Goal: Transaction & Acquisition: Obtain resource

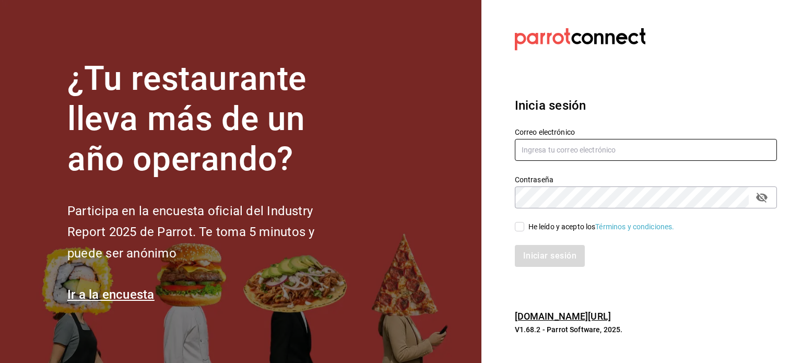
type input "[EMAIL_ADDRESS][DOMAIN_NAME]"
click at [562, 228] on div "He leído y acepto los Términos y condiciones." at bounding box center [601, 226] width 146 height 11
click at [524, 228] on input "He leído y acepto los Términos y condiciones." at bounding box center [519, 226] width 9 height 9
click at [562, 228] on div "He leído y acepto los Términos y condiciones." at bounding box center [601, 226] width 146 height 11
click at [524, 228] on input "He leído y acepto los Términos y condiciones." at bounding box center [519, 226] width 9 height 9
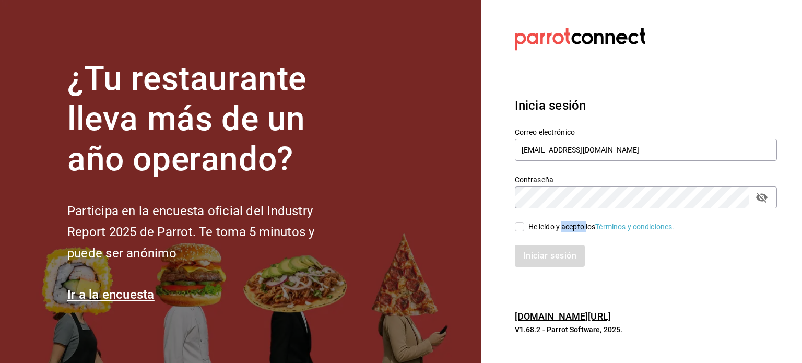
click at [521, 226] on input "He leído y acepto los Términos y condiciones." at bounding box center [519, 226] width 9 height 9
checkbox input "true"
click at [543, 254] on button "Iniciar sesión" at bounding box center [550, 256] width 71 height 22
click at [543, 254] on div "Iniciar sesión" at bounding box center [646, 256] width 262 height 22
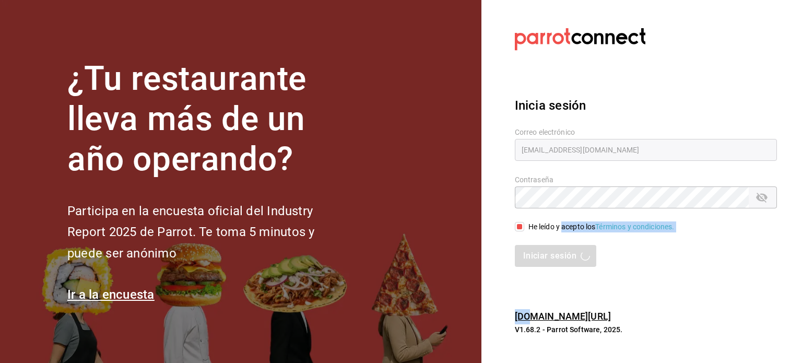
click at [656, 260] on div "Iniciar sesión" at bounding box center [646, 256] width 262 height 22
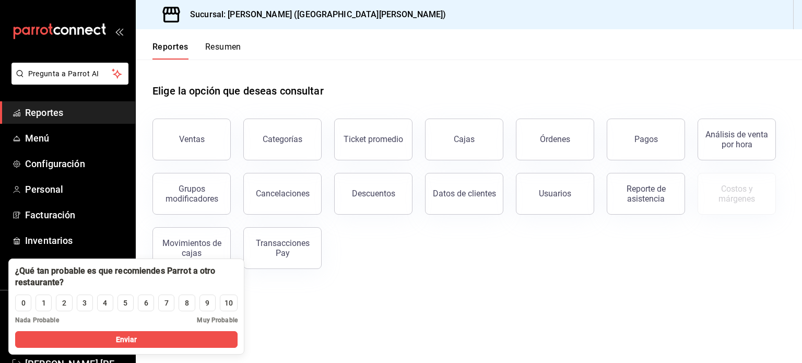
click at [565, 256] on div "Ventas Categorías Ticket promedio Cajas Órdenes Pagos Análisis de venta por hor…" at bounding box center [462, 187] width 645 height 163
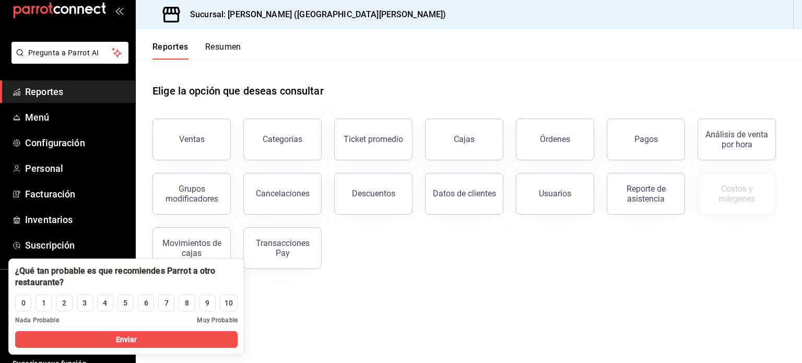
scroll to position [31, 0]
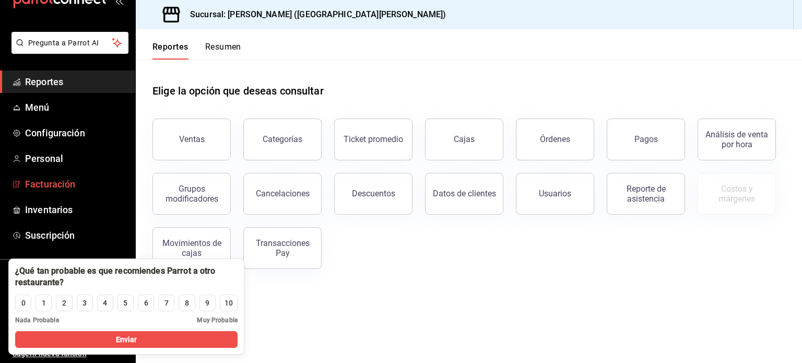
click at [63, 189] on span "Facturación" at bounding box center [76, 184] width 102 height 14
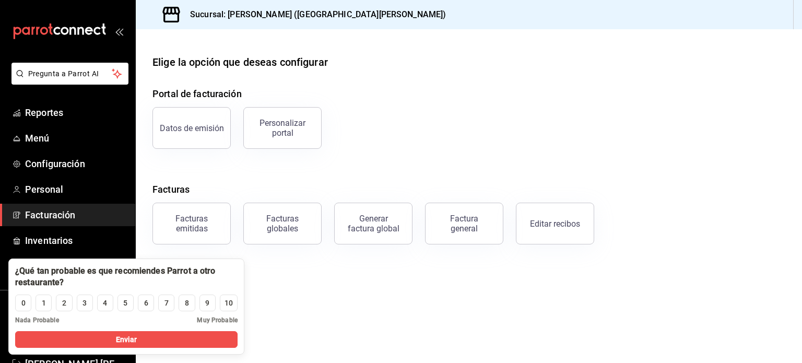
click at [239, 273] on div "¿Qué tan probable es que recomiendes Parrot a otro restaurante?" at bounding box center [126, 277] width 235 height 36
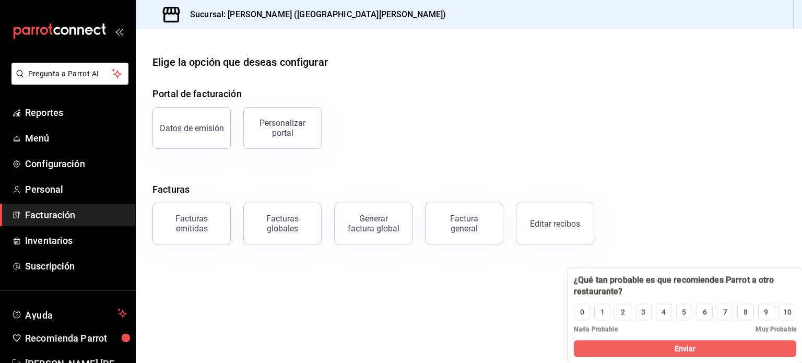
drag, startPoint x: 235, startPoint y: 266, endPoint x: 802, endPoint y: 387, distance: 579.5
click at [802, 362] on html "Pregunta a Parrot AI Reportes Menú Configuración Personal Facturación Inventari…" at bounding box center [401, 181] width 802 height 363
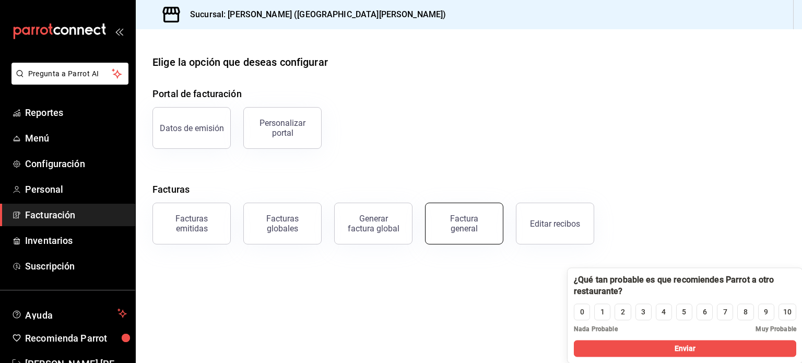
click at [498, 221] on button "Factura general" at bounding box center [464, 224] width 78 height 42
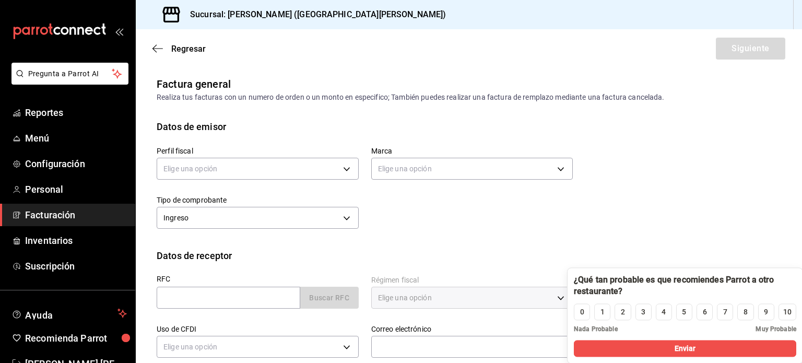
click at [148, 47] on div "Regresar Siguiente" at bounding box center [469, 48] width 666 height 39
click at [157, 46] on icon "button" at bounding box center [157, 48] width 10 height 9
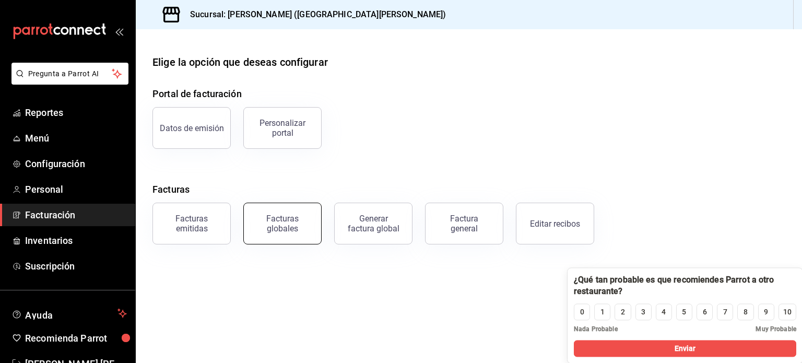
click at [285, 215] on div "Facturas globales" at bounding box center [282, 224] width 65 height 20
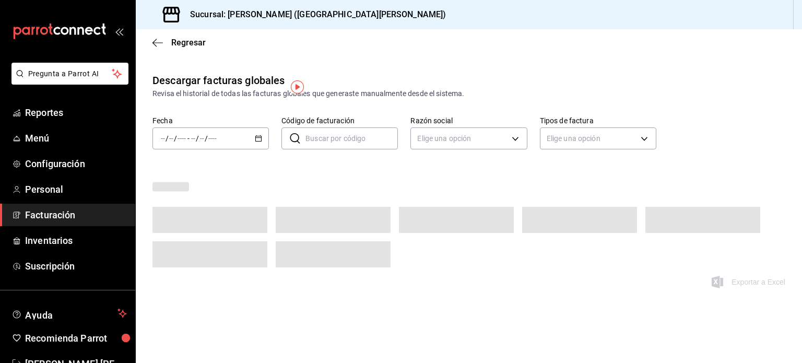
click at [157, 36] on div "Regresar" at bounding box center [469, 42] width 666 height 27
click at [158, 46] on icon "button" at bounding box center [157, 42] width 10 height 9
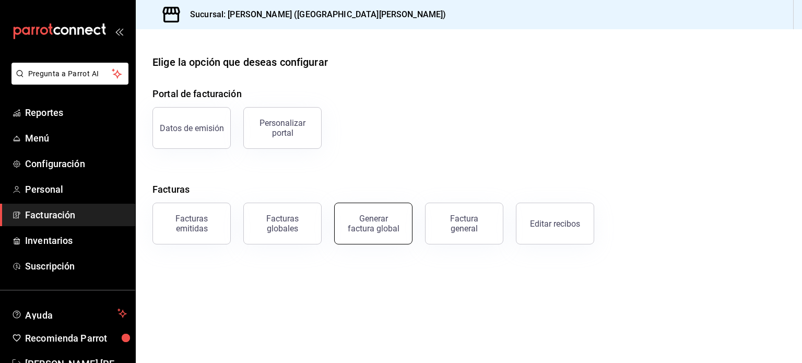
click at [371, 221] on div "Generar factura global" at bounding box center [373, 224] width 52 height 20
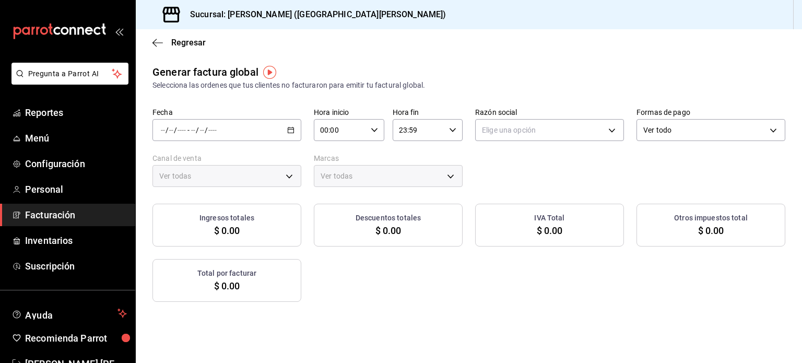
type input "PARROT,UBER_EATS,RAPPI,DIDI_FOOD,ONLINE"
click at [286, 137] on div "/ / - / /" at bounding box center [226, 130] width 149 height 22
click at [222, 162] on span "Rango de fechas" at bounding box center [201, 161] width 81 height 11
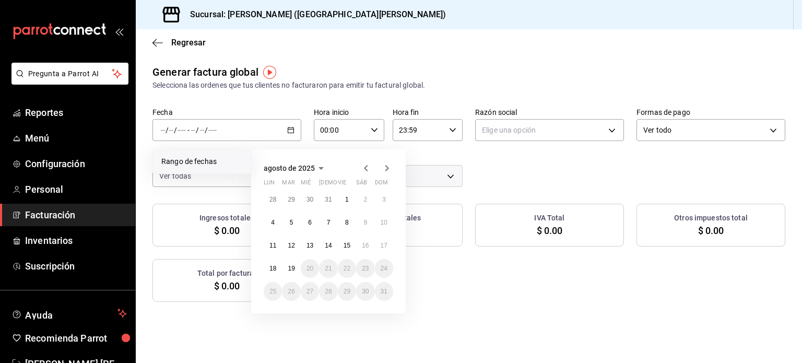
click at [366, 171] on icon "button" at bounding box center [366, 168] width 13 height 13
click at [298, 198] on button "1" at bounding box center [291, 203] width 18 height 19
click at [333, 289] on button "31" at bounding box center [328, 295] width 18 height 19
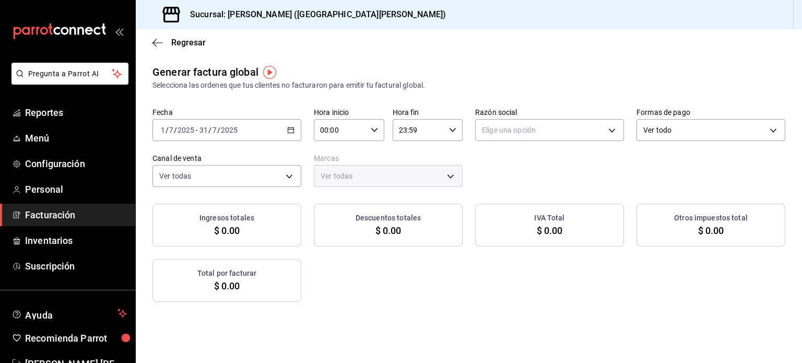
click at [484, 158] on div "Fecha [DATE] [DATE] - [DATE] [DATE] Hora inicio 00:00 Hora inicio Hora fin 23:5…" at bounding box center [468, 147] width 633 height 79
click at [518, 132] on body "Pregunta a Parrot AI Reportes Menú Configuración Personal Facturación Inventari…" at bounding box center [401, 181] width 802 height 363
click at [518, 179] on li "INDIA [PERSON_NAME] HOSPITALITY" at bounding box center [545, 182] width 146 height 19
type input "0e8b679f-58a0-4e2d-97dd-c389c1a67264"
type input "cff0f599-8a97-499b-bad2-1ca4786e39bf"
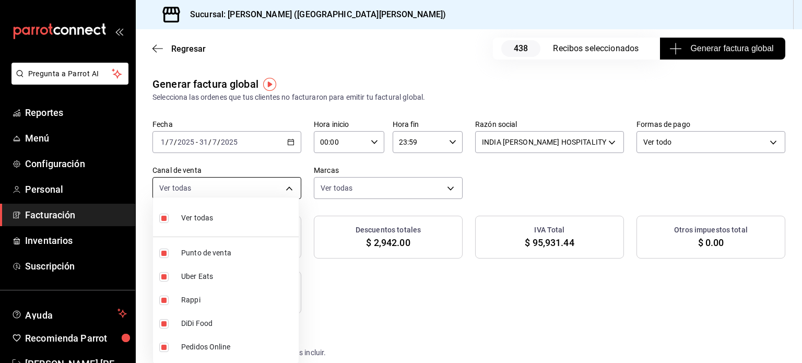
click at [250, 184] on body "Pregunta a Parrot AI Reportes Menú Configuración Personal Facturación Inventari…" at bounding box center [401, 181] width 802 height 363
click at [422, 174] on div at bounding box center [401, 181] width 802 height 363
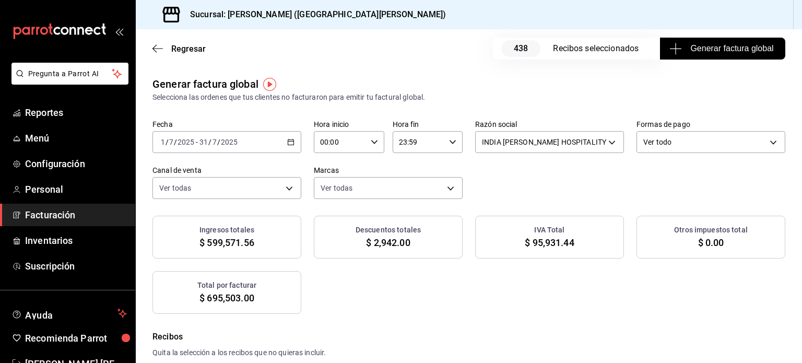
click at [430, 184] on div "Ver todas Punto de venta Uber Eats Rappi DiDi Food Pedidos Online" at bounding box center [401, 181] width 802 height 363
click at [689, 159] on div "Fecha [DATE] [DATE] - [DATE] [DATE] Hora inicio 00:00 Hora inicio Hora fin 23:5…" at bounding box center [468, 159] width 633 height 79
click at [681, 144] on body "Pregunta a Parrot AI Reportes Menú Configuración Personal Facturación Inventari…" at bounding box center [401, 181] width 802 height 363
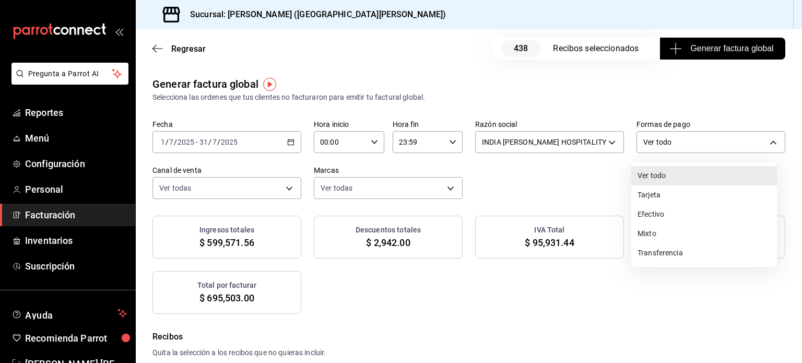
click at [660, 187] on li "Tarjeta" at bounding box center [704, 194] width 146 height 19
type input "CARD"
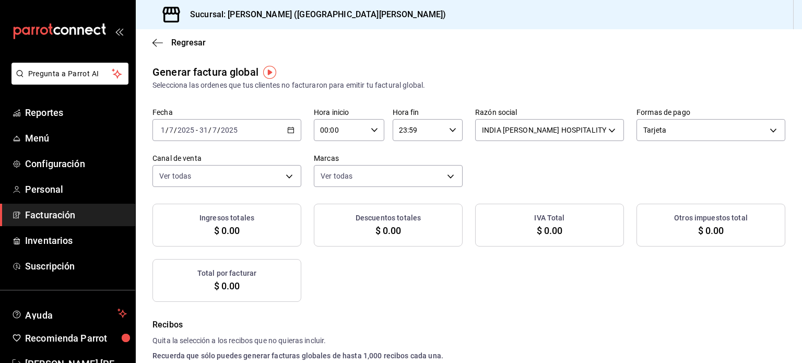
checkbox input "true"
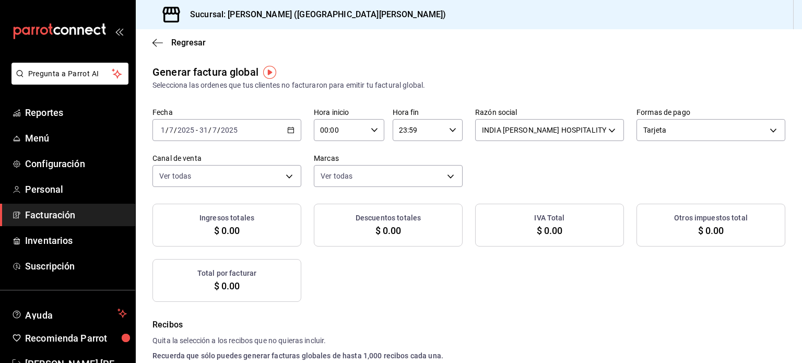
checkbox input "true"
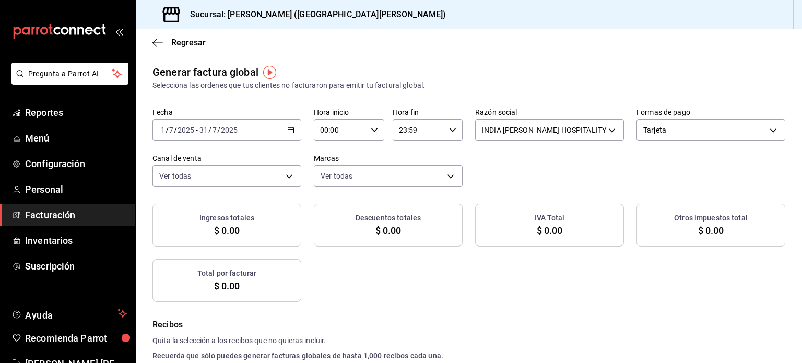
checkbox input "true"
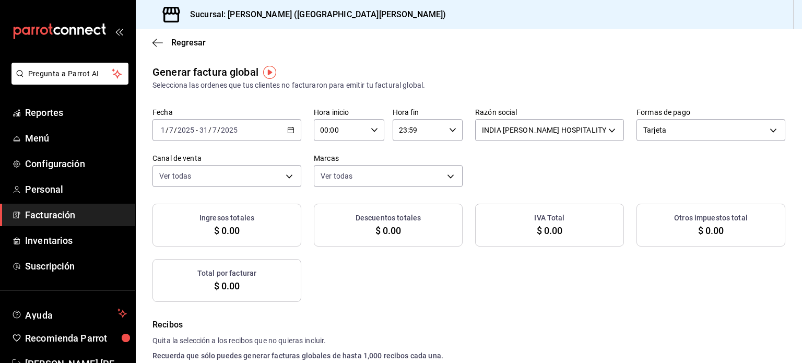
checkbox input "true"
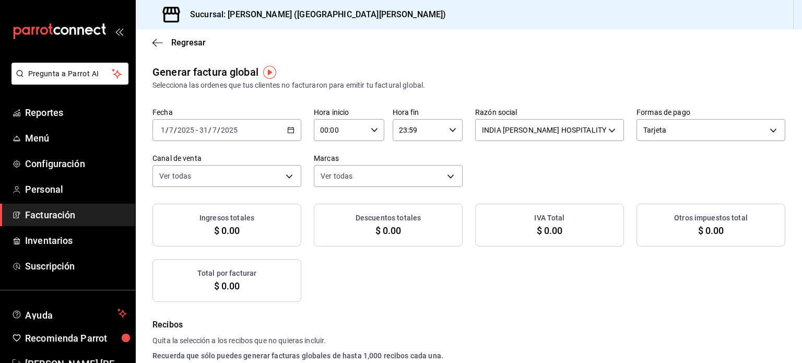
checkbox input "true"
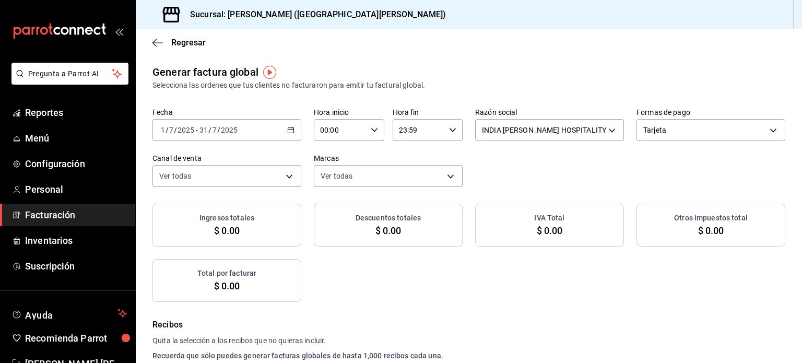
checkbox input "true"
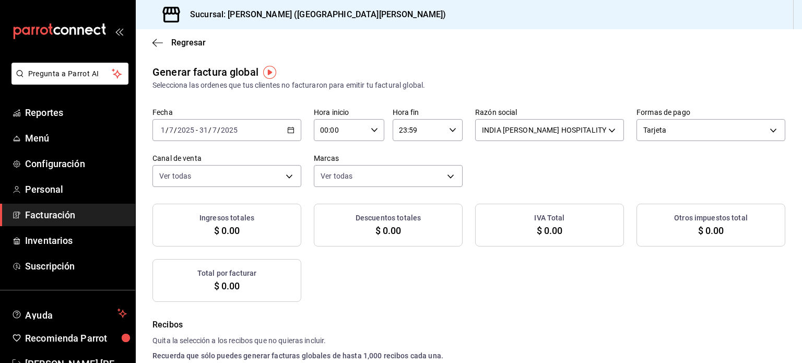
checkbox input "true"
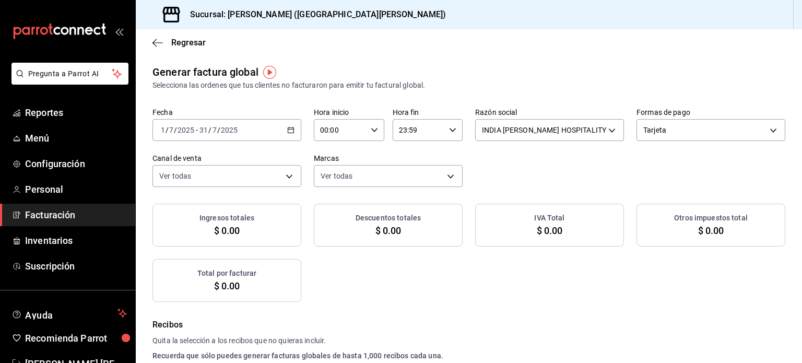
checkbox input "true"
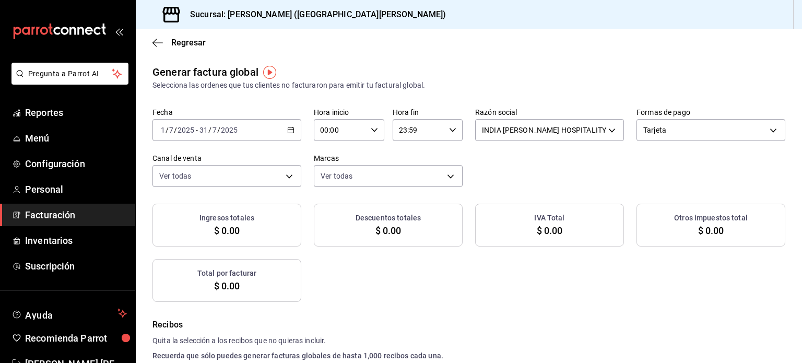
checkbox input "true"
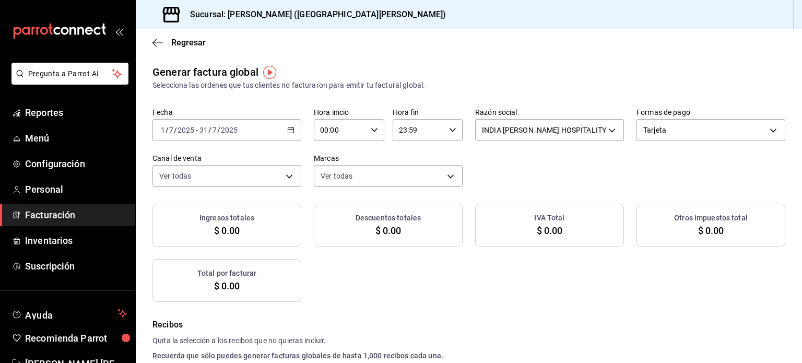
checkbox input "true"
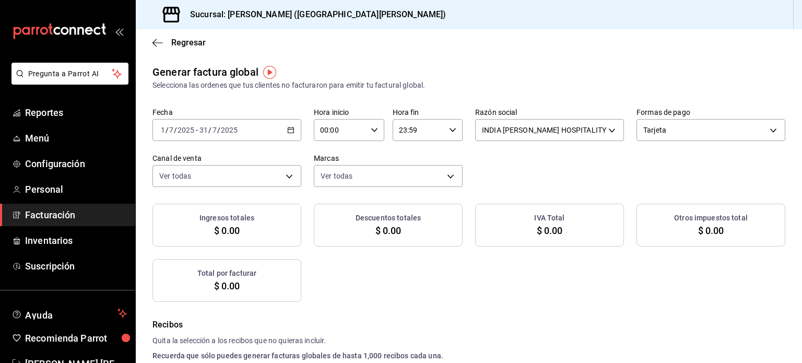
checkbox input "true"
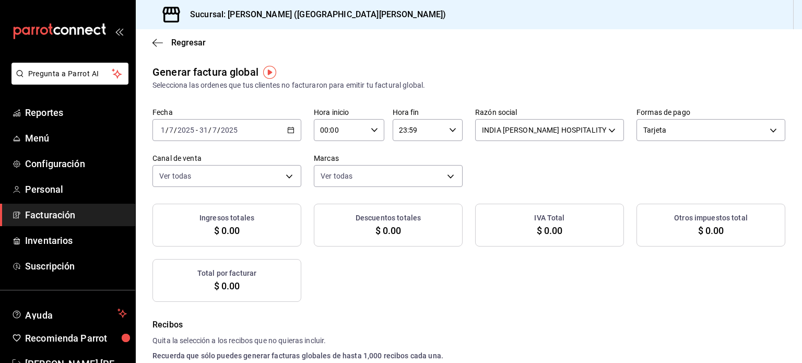
checkbox input "true"
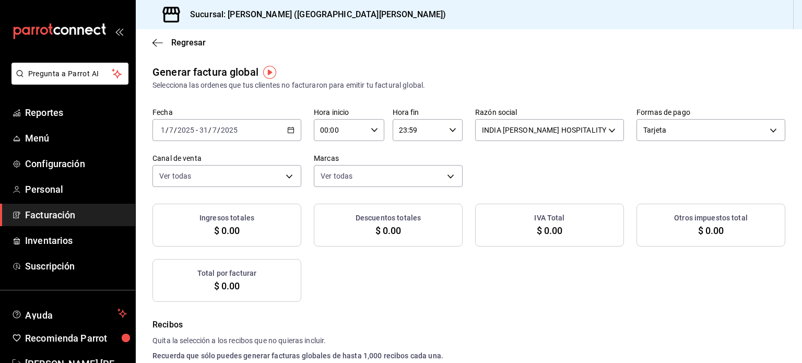
checkbox input "true"
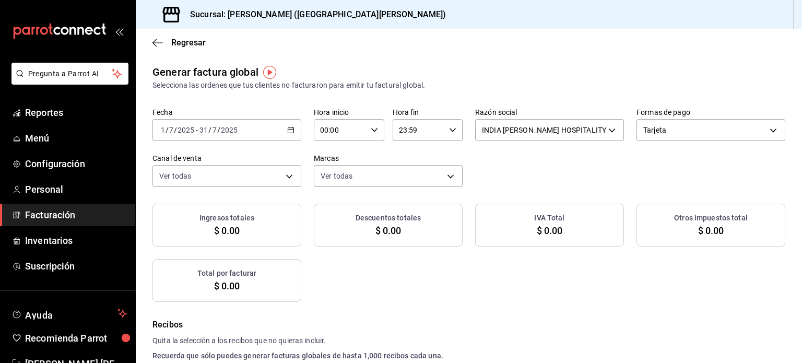
checkbox input "true"
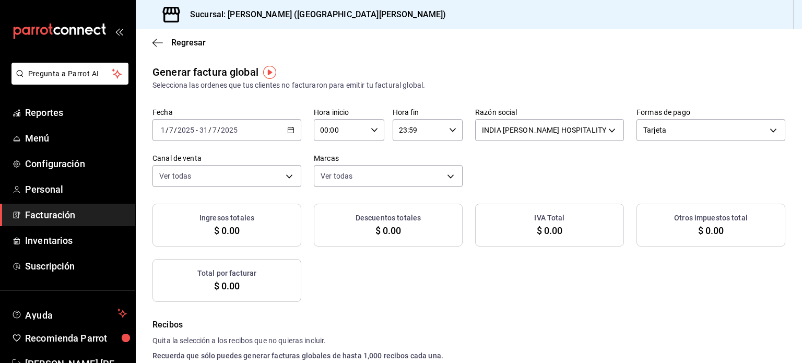
checkbox input "true"
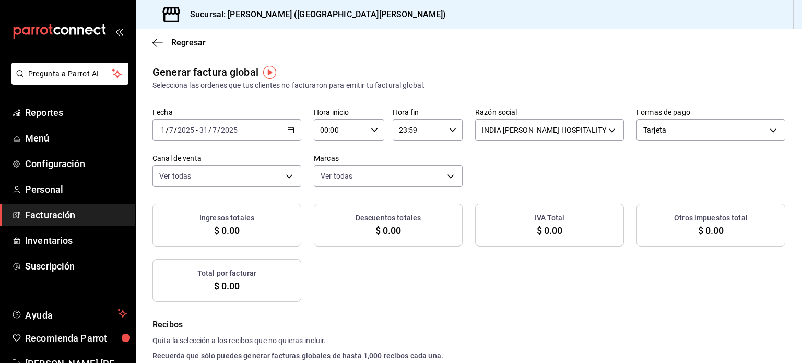
checkbox input "true"
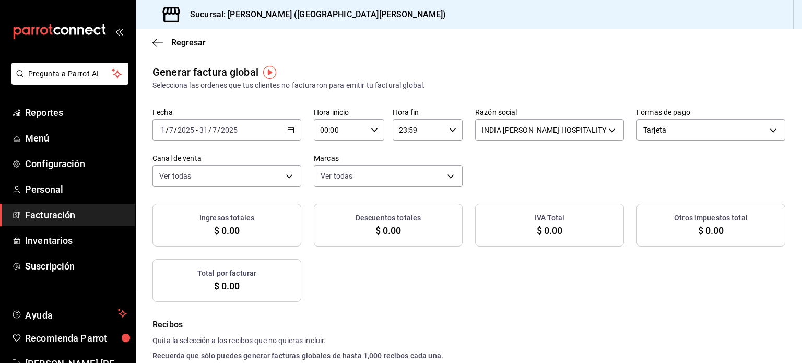
checkbox input "true"
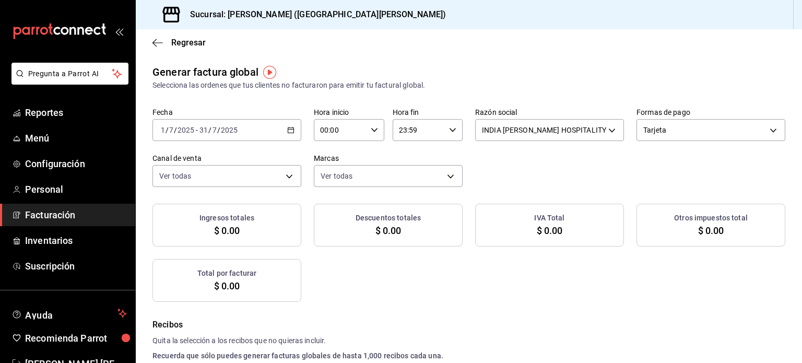
checkbox input "true"
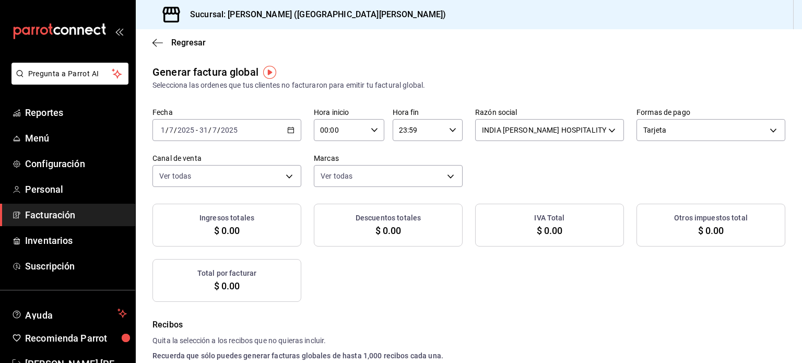
checkbox input "true"
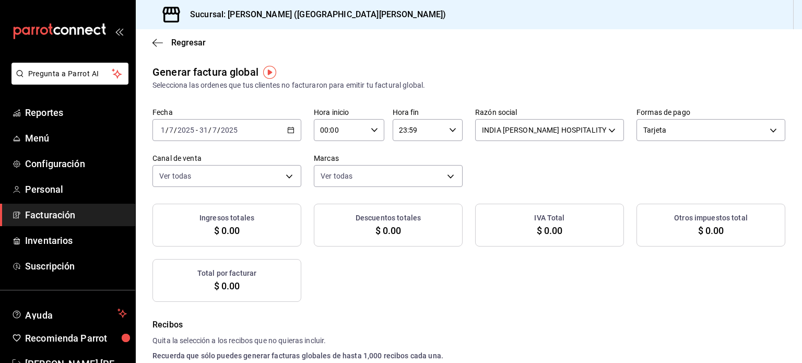
checkbox input "true"
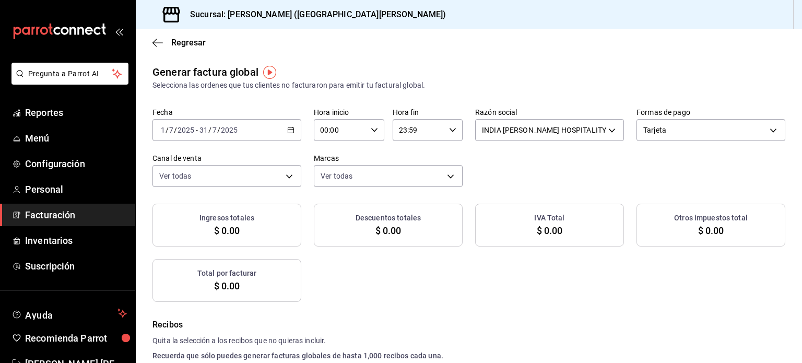
checkbox input "true"
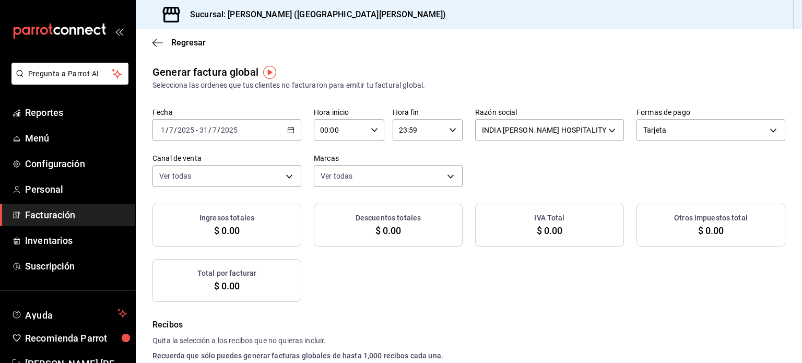
checkbox input "true"
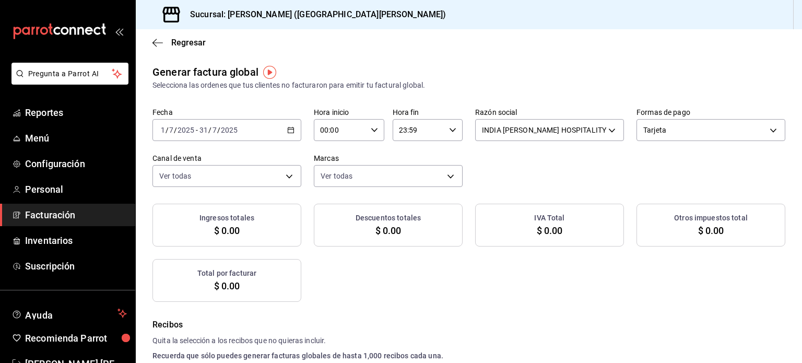
checkbox input "true"
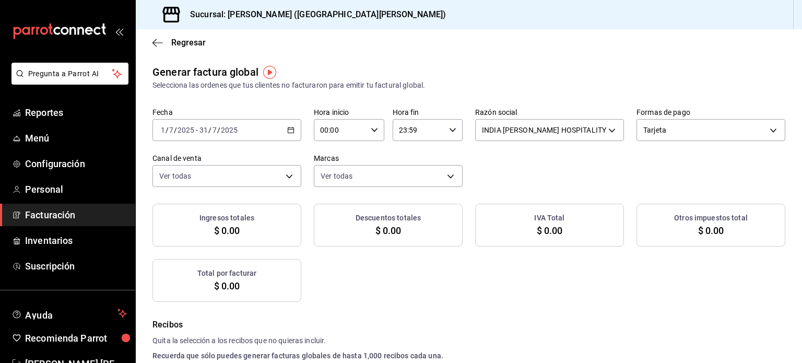
checkbox input "true"
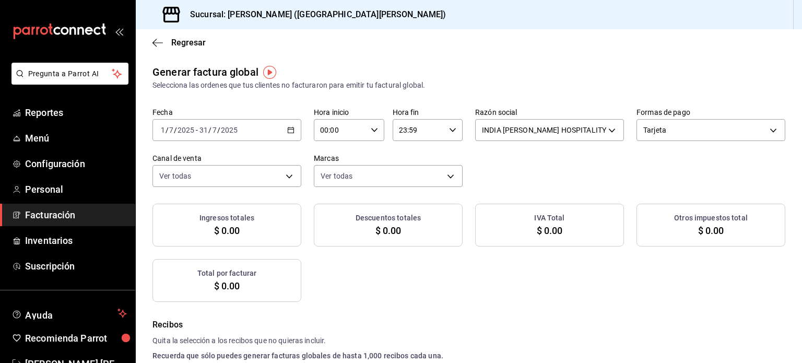
checkbox input "true"
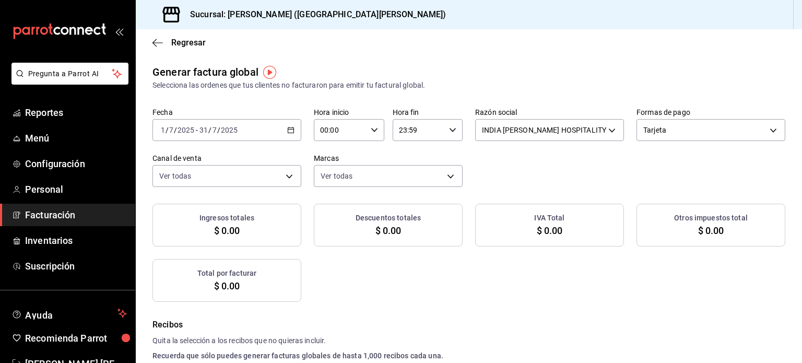
checkbox input "true"
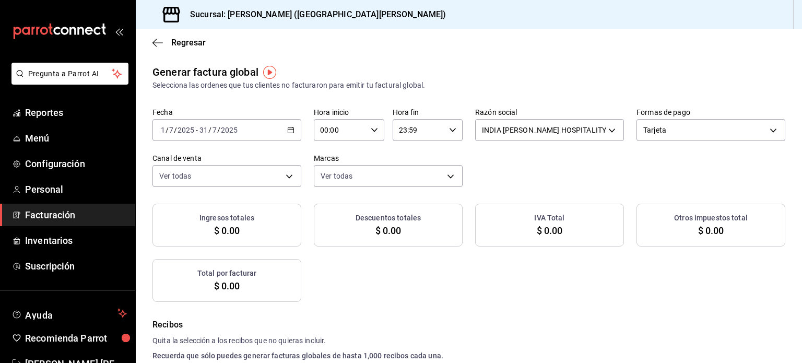
checkbox input "true"
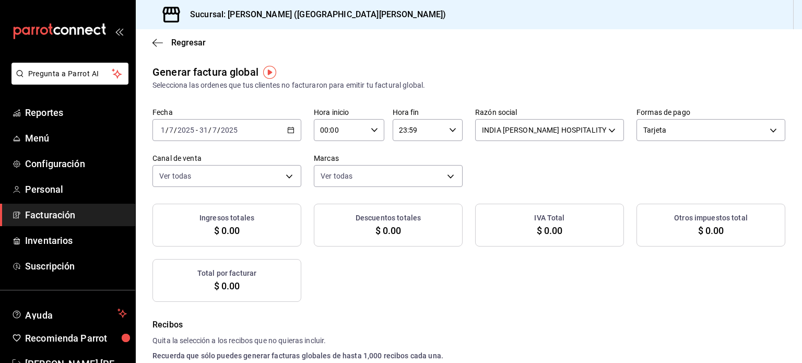
checkbox input "true"
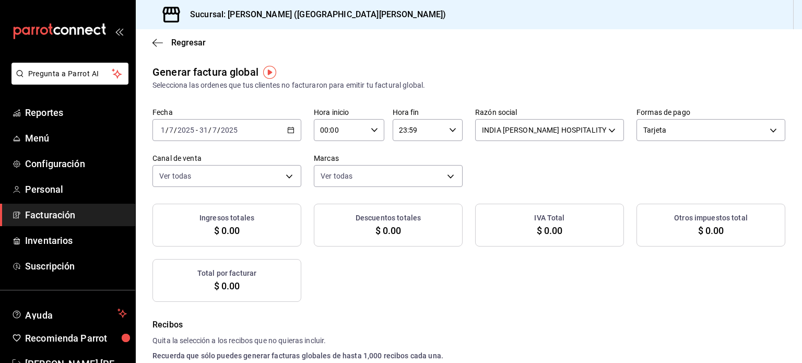
checkbox input "true"
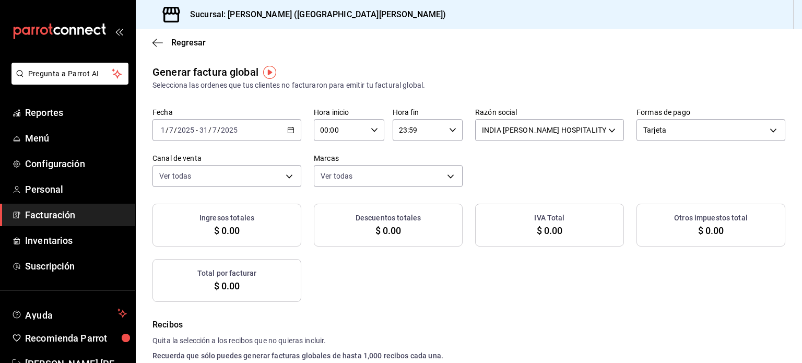
checkbox input "true"
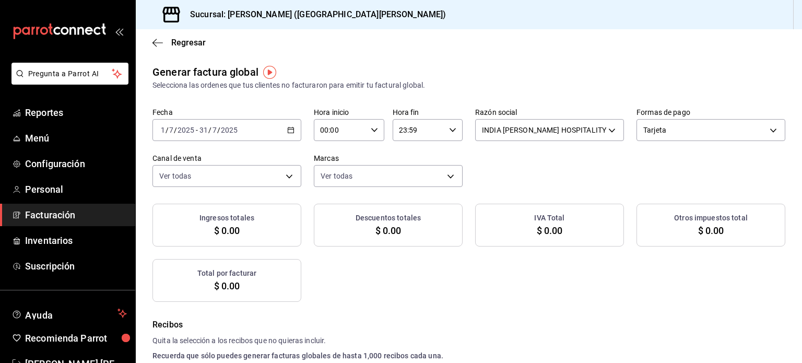
checkbox input "true"
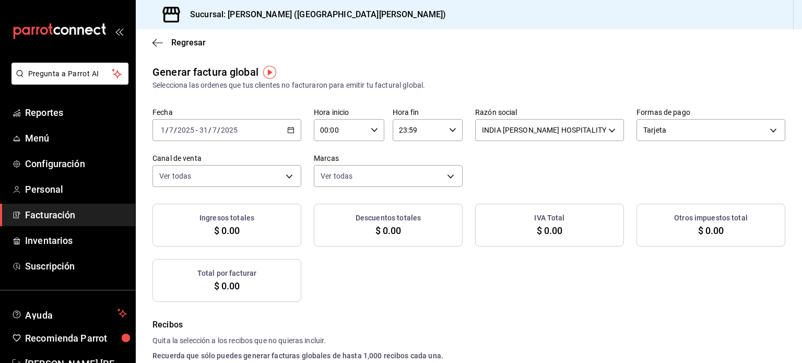
checkbox input "true"
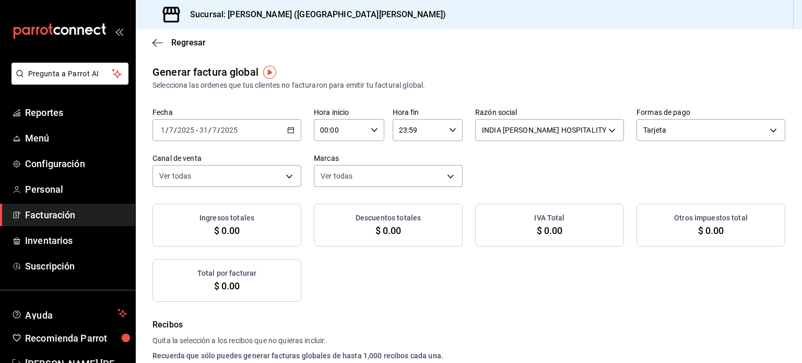
checkbox input "true"
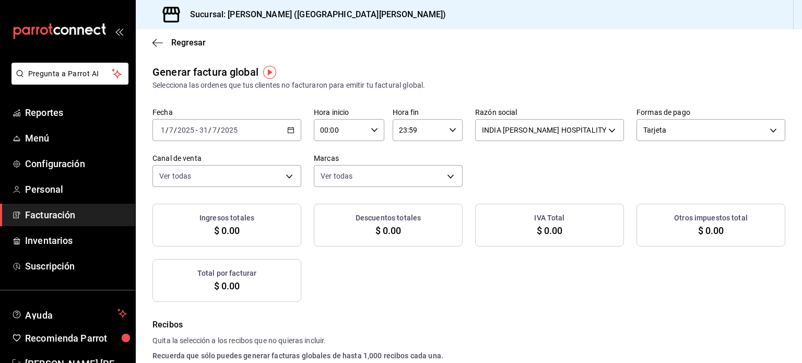
checkbox input "true"
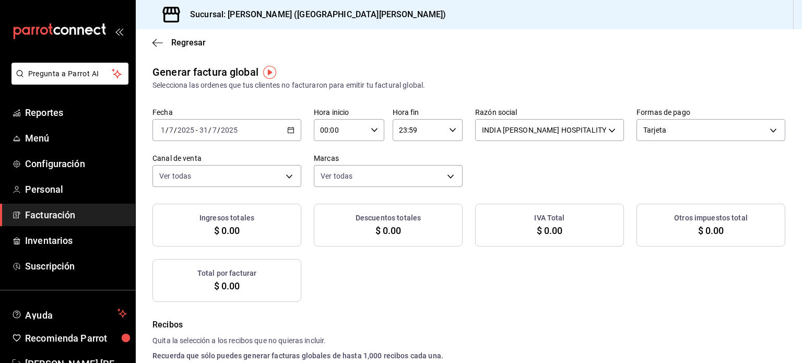
checkbox input "true"
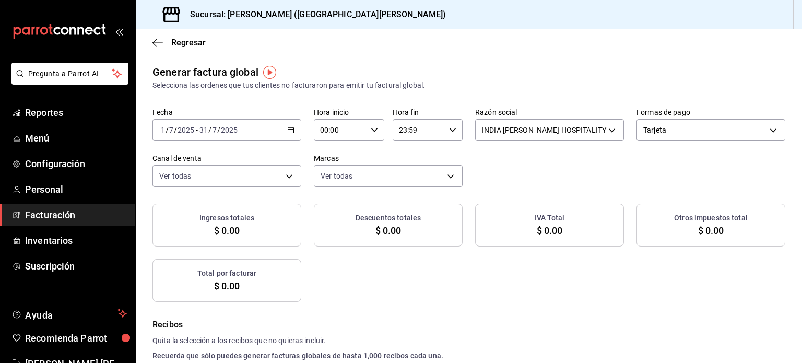
checkbox input "true"
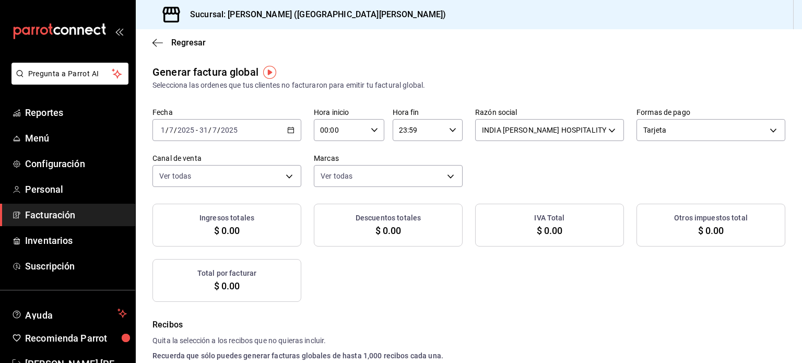
checkbox input "true"
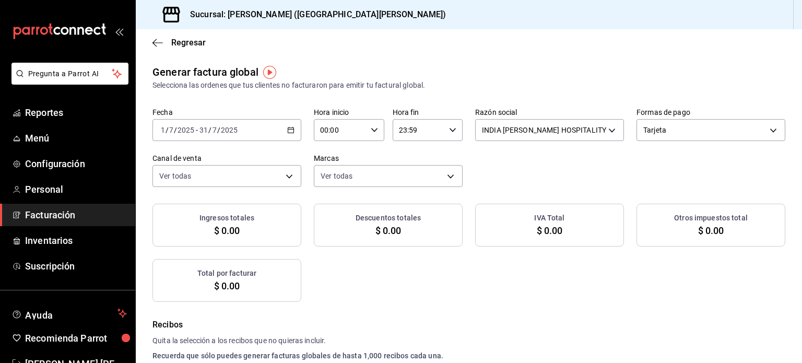
checkbox input "true"
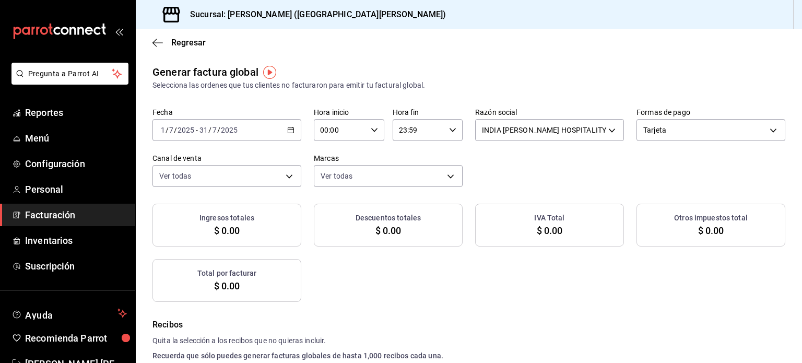
checkbox input "true"
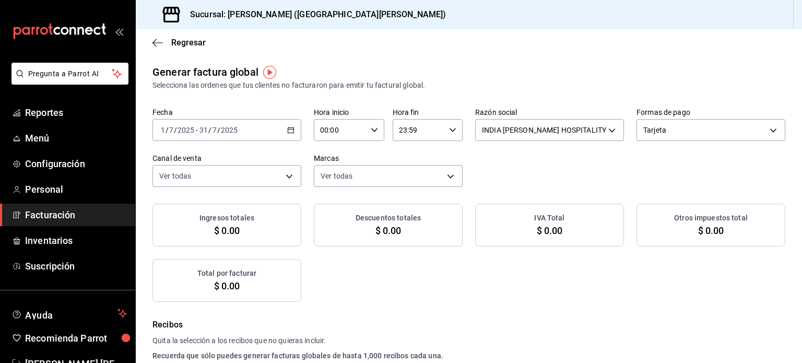
checkbox input "true"
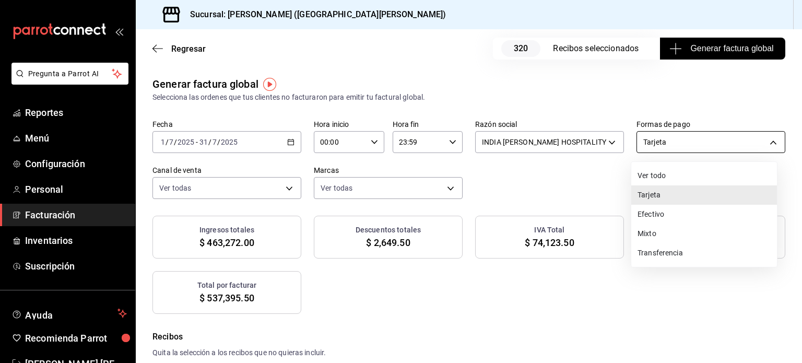
click at [667, 136] on body "Pregunta a Parrot AI Reportes Menú Configuración Personal Facturación Inventari…" at bounding box center [401, 181] width 802 height 363
click at [678, 250] on li "Transferencia" at bounding box center [704, 252] width 146 height 19
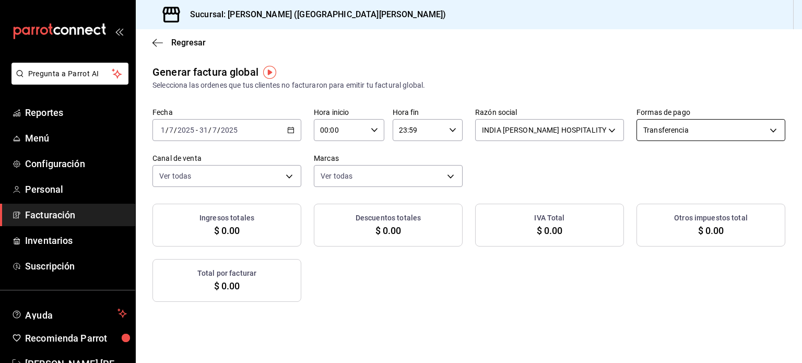
click at [656, 122] on body "Pregunta a Parrot AI Reportes Menú Configuración Personal Facturación Inventari…" at bounding box center [401, 181] width 802 height 363
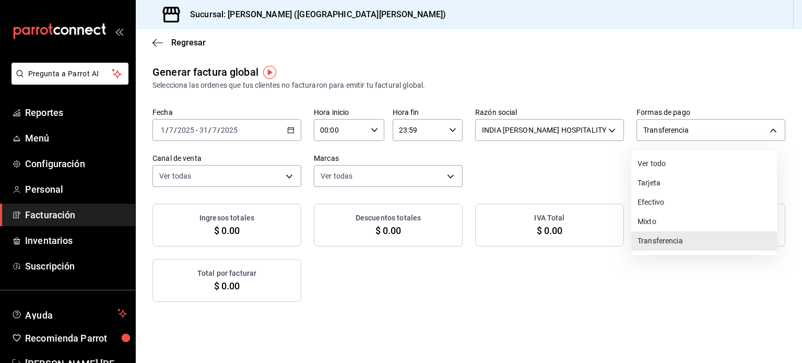
click at [681, 224] on li "Mixto" at bounding box center [704, 221] width 146 height 19
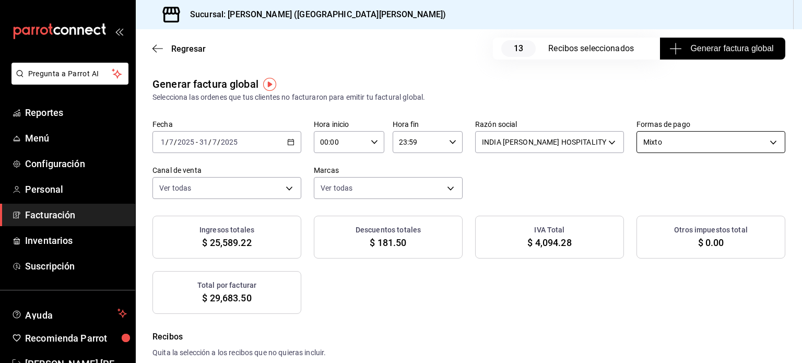
click at [685, 139] on body "Pregunta a Parrot AI Reportes Menú Configuración Personal Facturación Inventari…" at bounding box center [401, 181] width 802 height 363
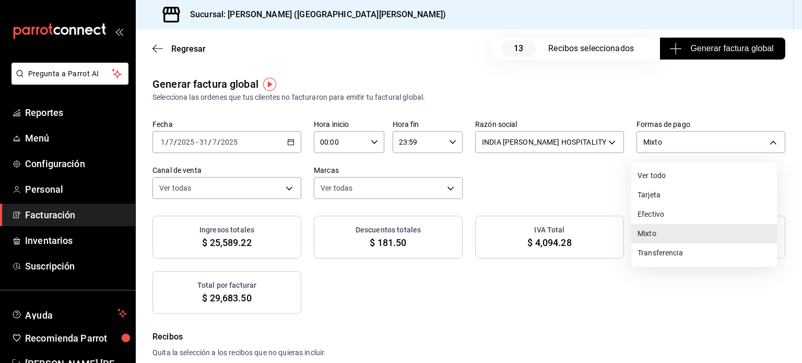
click at [666, 215] on li "Efectivo" at bounding box center [704, 214] width 146 height 19
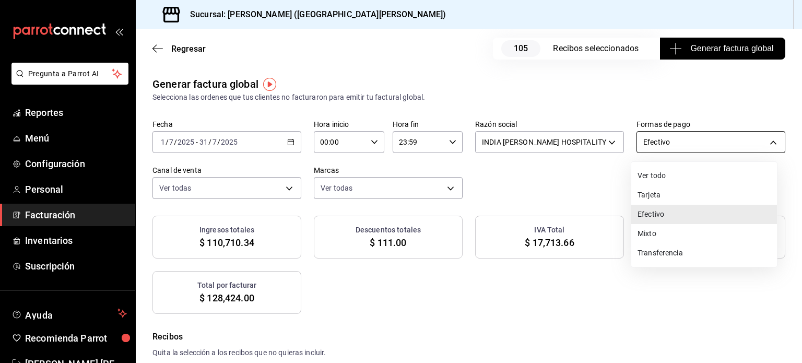
click at [703, 146] on body "Pregunta a Parrot AI Reportes Menú Configuración Personal Facturación Inventari…" at bounding box center [401, 181] width 802 height 363
click at [701, 194] on li "Tarjeta" at bounding box center [704, 194] width 146 height 19
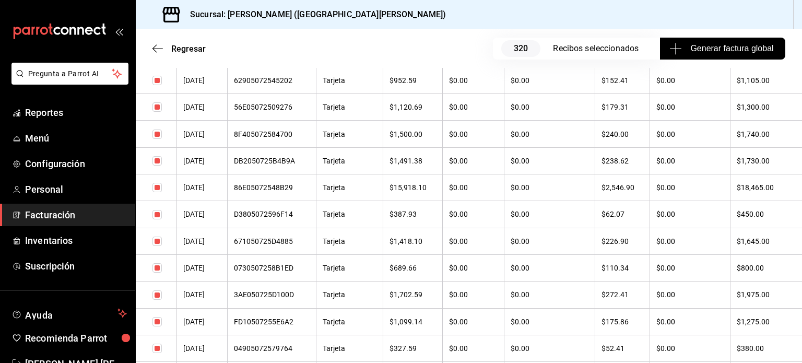
scroll to position [7636, 0]
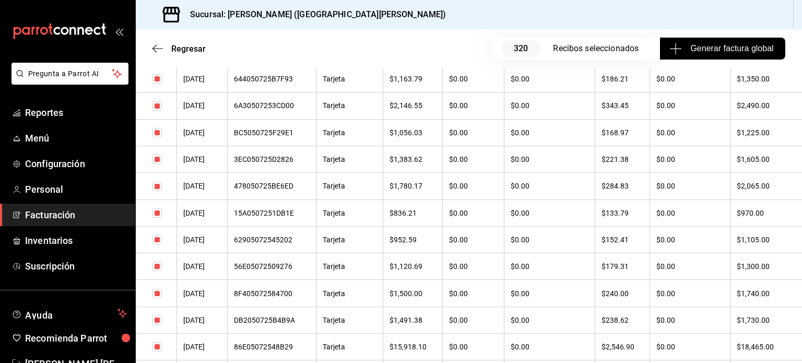
click at [702, 54] on span "Generar factura global" at bounding box center [722, 48] width 102 height 13
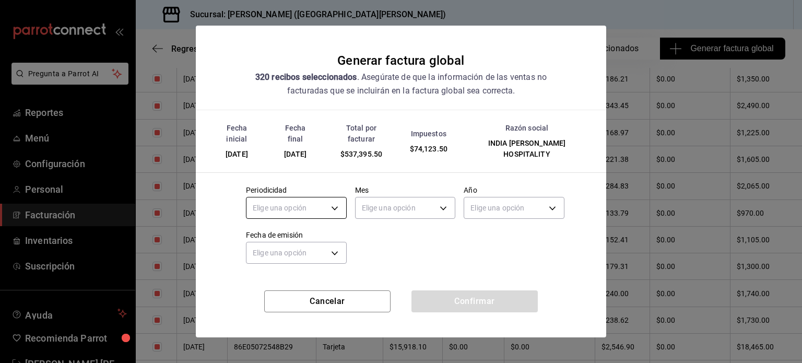
click at [315, 206] on body "Pregunta a Parrot AI Reportes Menú Configuración Personal Facturación Inventari…" at bounding box center [401, 181] width 802 height 363
click at [298, 284] on li "Mensual" at bounding box center [296, 286] width 100 height 17
click at [385, 199] on body "Pregunta a Parrot AI Reportes Menú Configuración Personal Facturación Inventari…" at bounding box center [401, 181] width 802 height 363
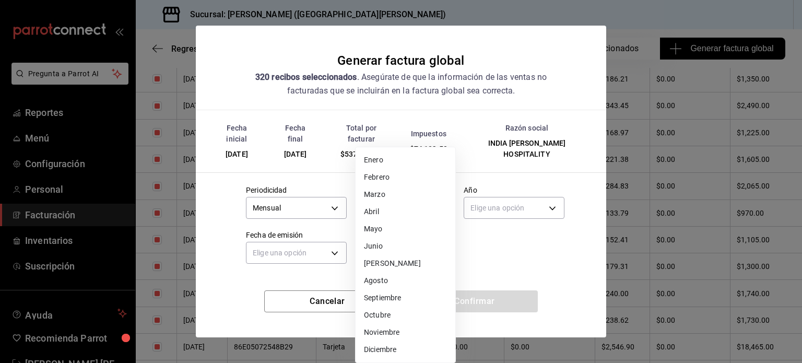
click at [382, 266] on li "[PERSON_NAME]" at bounding box center [406, 263] width 100 height 17
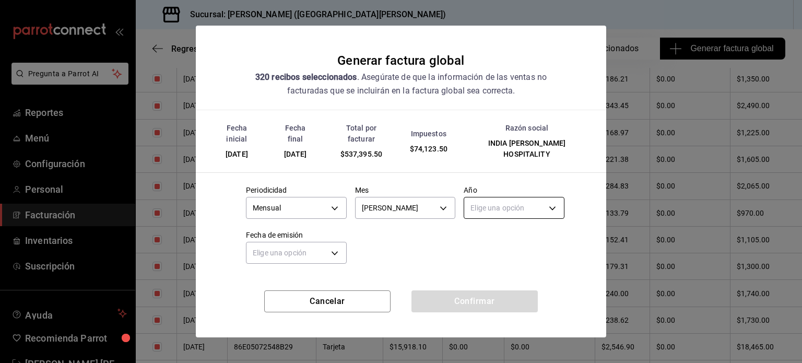
click at [553, 200] on body "Pregunta a Parrot AI Reportes Menú Configuración Personal Facturación Inventari…" at bounding box center [401, 181] width 802 height 363
click at [500, 237] on li "2025" at bounding box center [514, 235] width 100 height 17
click at [288, 245] on body "Pregunta a Parrot AI Reportes Menú Configuración Personal Facturación Inventari…" at bounding box center [401, 181] width 802 height 363
click at [273, 300] on li "Ayer" at bounding box center [296, 297] width 100 height 17
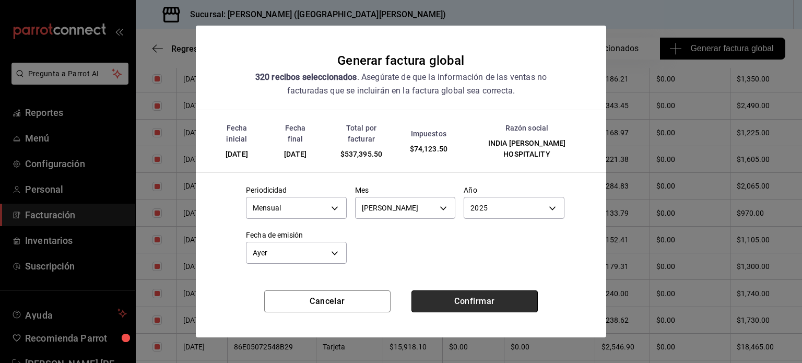
click at [476, 290] on button "Confirmar" at bounding box center [474, 301] width 126 height 22
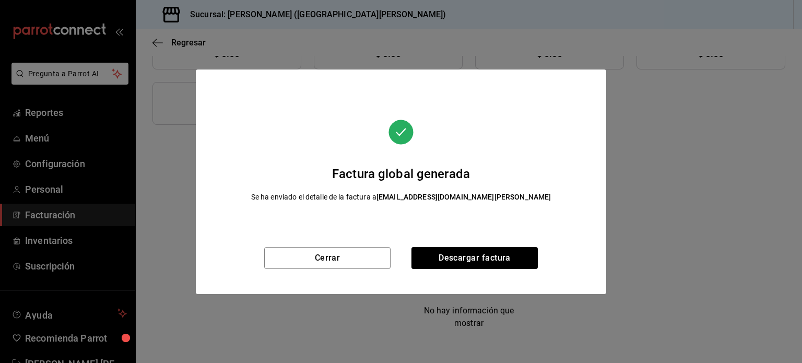
scroll to position [176, 0]
click at [476, 262] on button "Descargar factura" at bounding box center [474, 258] width 126 height 22
click at [345, 259] on button "Cerrar" at bounding box center [327, 258] width 126 height 22
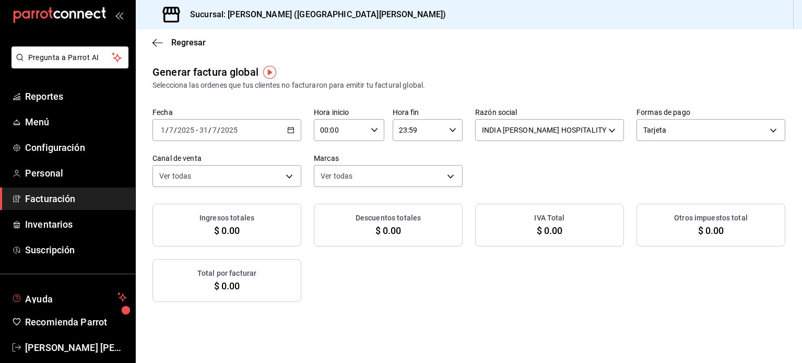
scroll to position [31, 0]
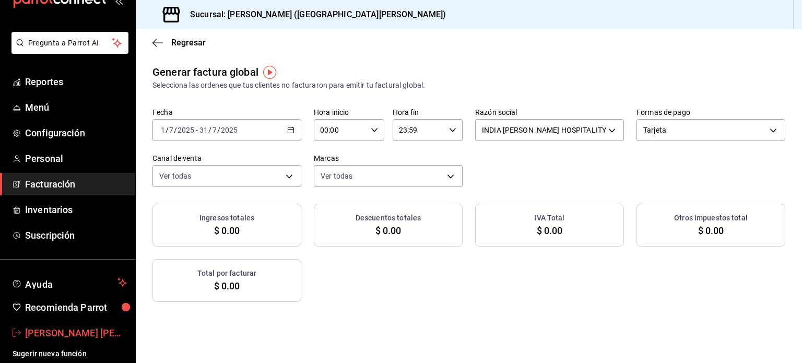
click at [75, 336] on span "[PERSON_NAME] [PERSON_NAME]" at bounding box center [76, 333] width 102 height 14
